Goal: Transaction & Acquisition: Purchase product/service

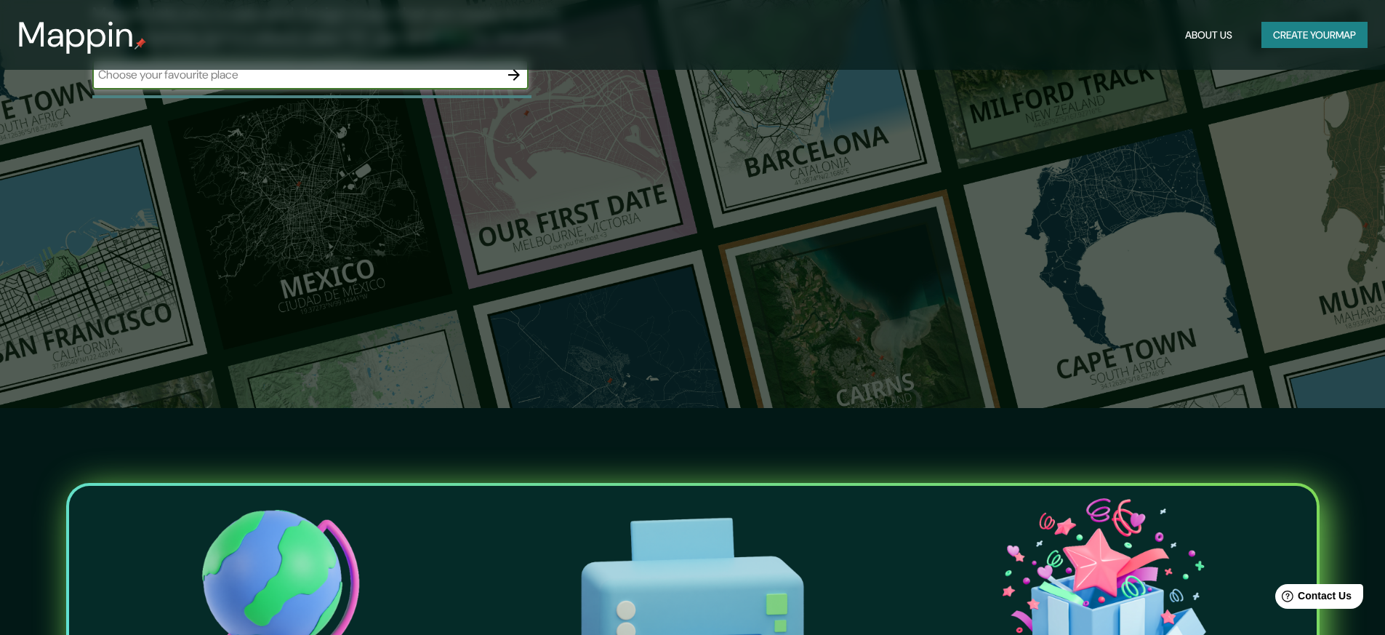
scroll to position [218, 0]
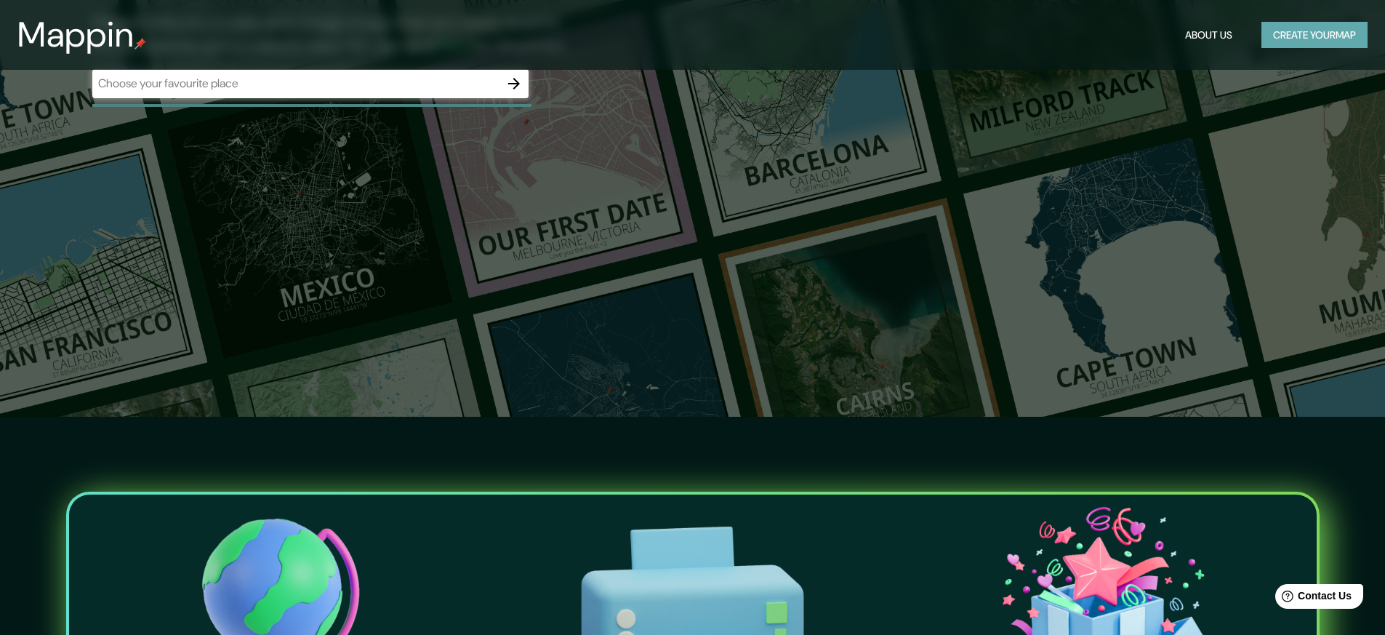
click at [1312, 30] on button "Create your map" at bounding box center [1314, 35] width 106 height 27
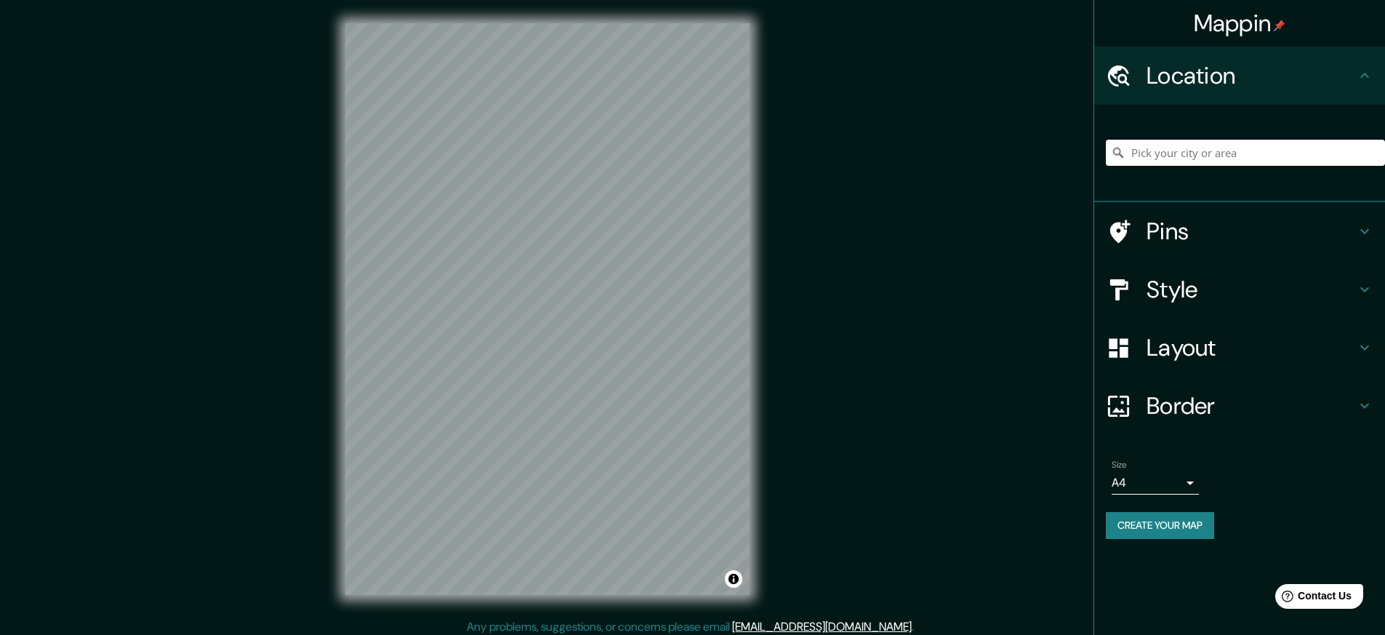
click at [1192, 160] on input "Pick your city or area" at bounding box center [1245, 153] width 279 height 26
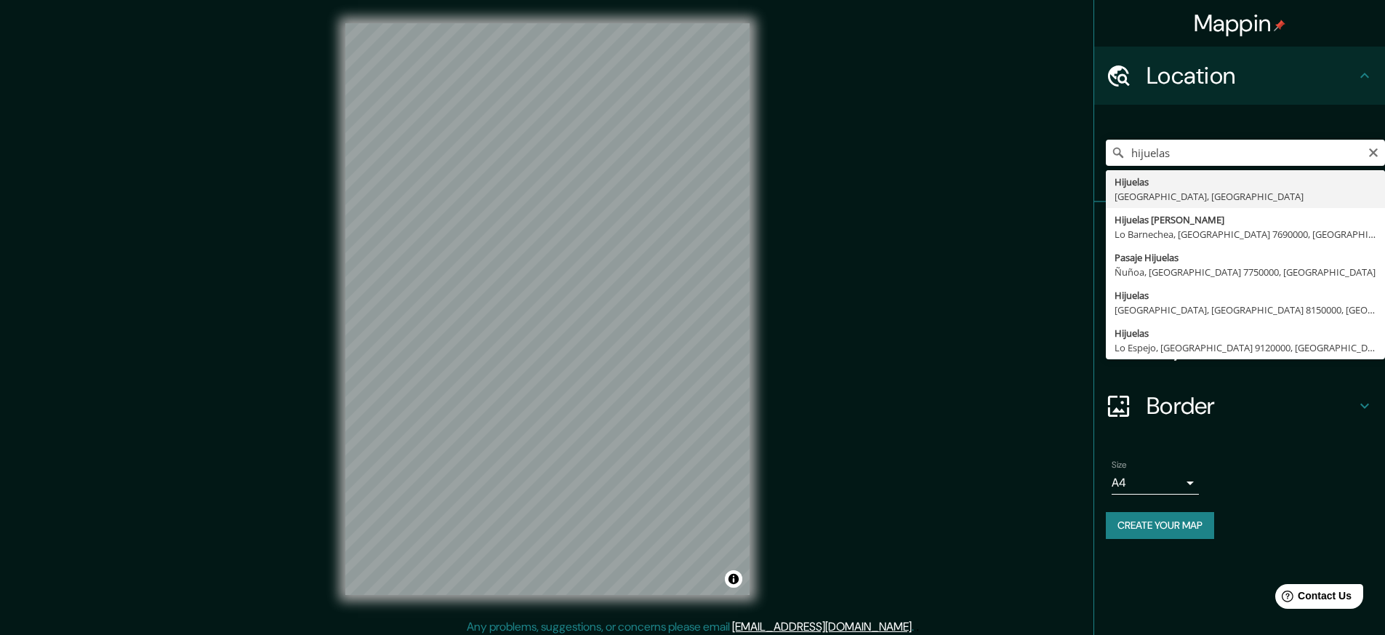
type input "[GEOGRAPHIC_DATA], [GEOGRAPHIC_DATA], [GEOGRAPHIC_DATA]"
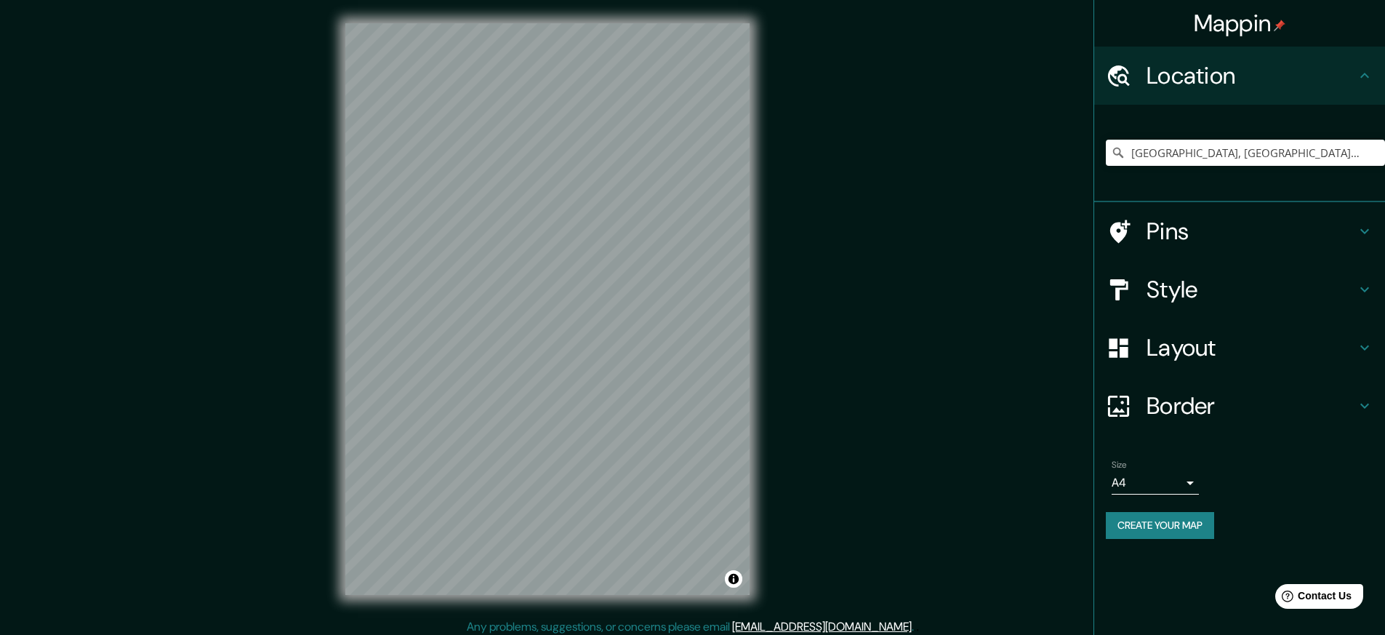
click at [1258, 288] on h4 "Style" at bounding box center [1251, 289] width 209 height 29
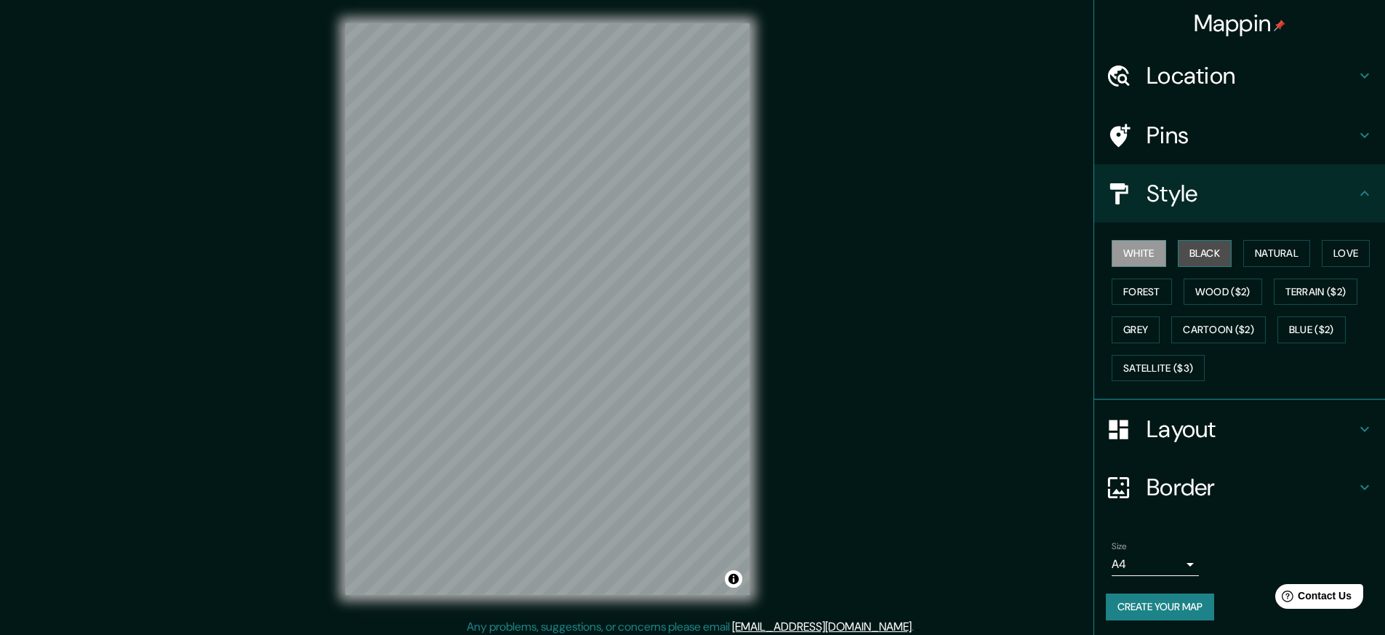
click at [1205, 258] on button "Black" at bounding box center [1205, 253] width 55 height 27
click at [1131, 257] on button "White" at bounding box center [1139, 253] width 55 height 27
click at [1163, 606] on button "Create your map" at bounding box center [1160, 606] width 108 height 27
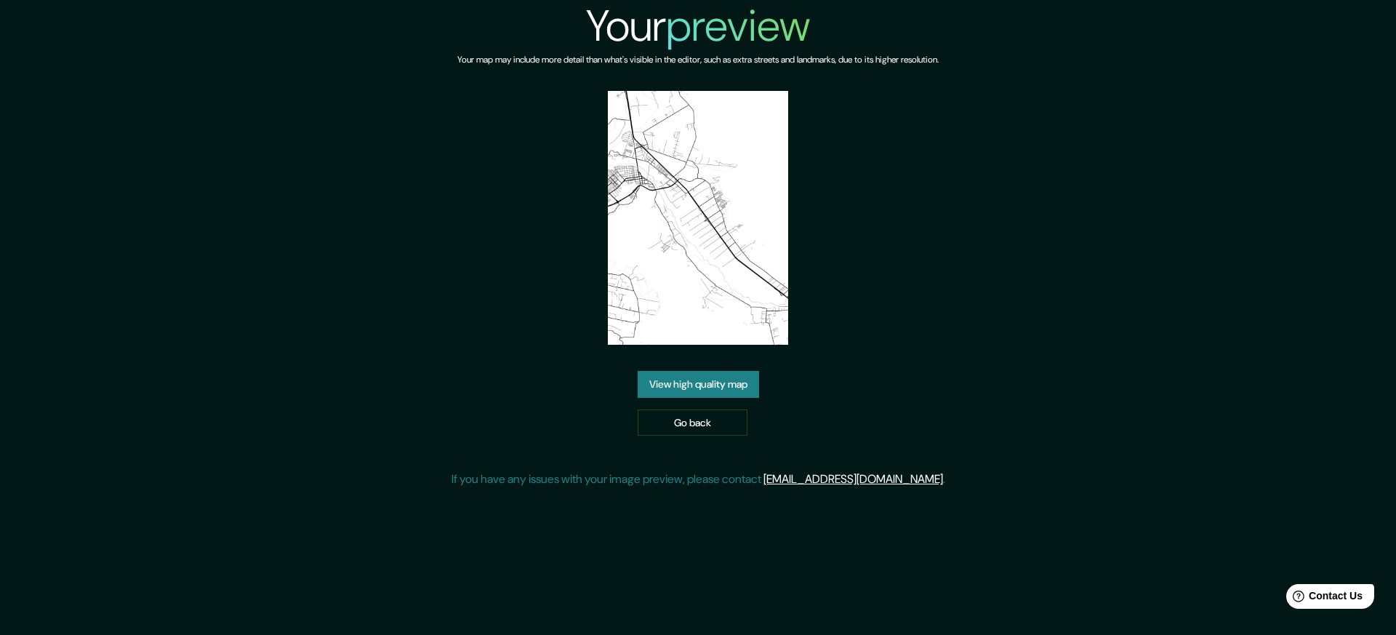
click at [697, 384] on link "View high quality map" at bounding box center [698, 384] width 121 height 27
